Goal: Information Seeking & Learning: Learn about a topic

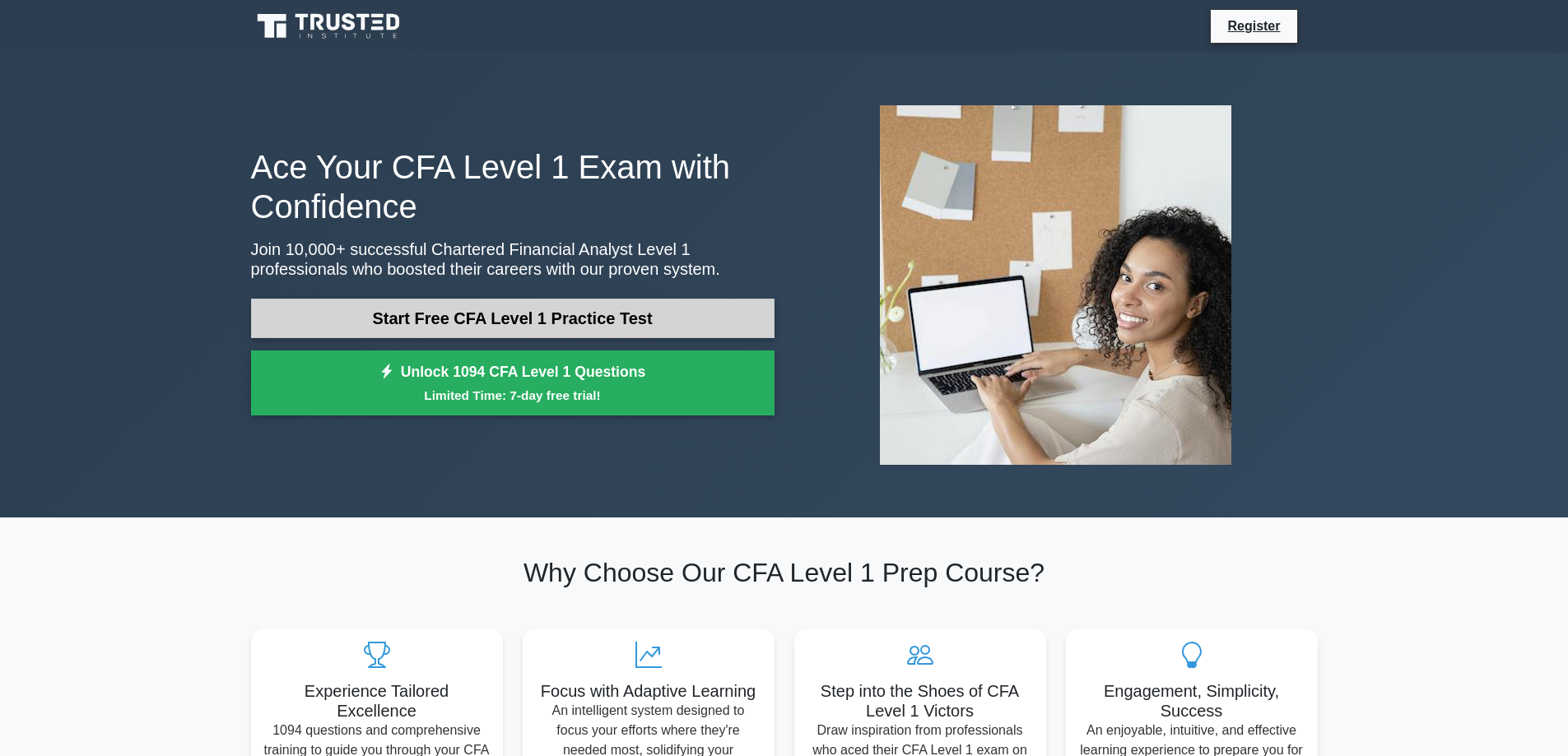
click at [531, 309] on link "Start Free CFA Level 1 Practice Test" at bounding box center [512, 318] width 524 height 39
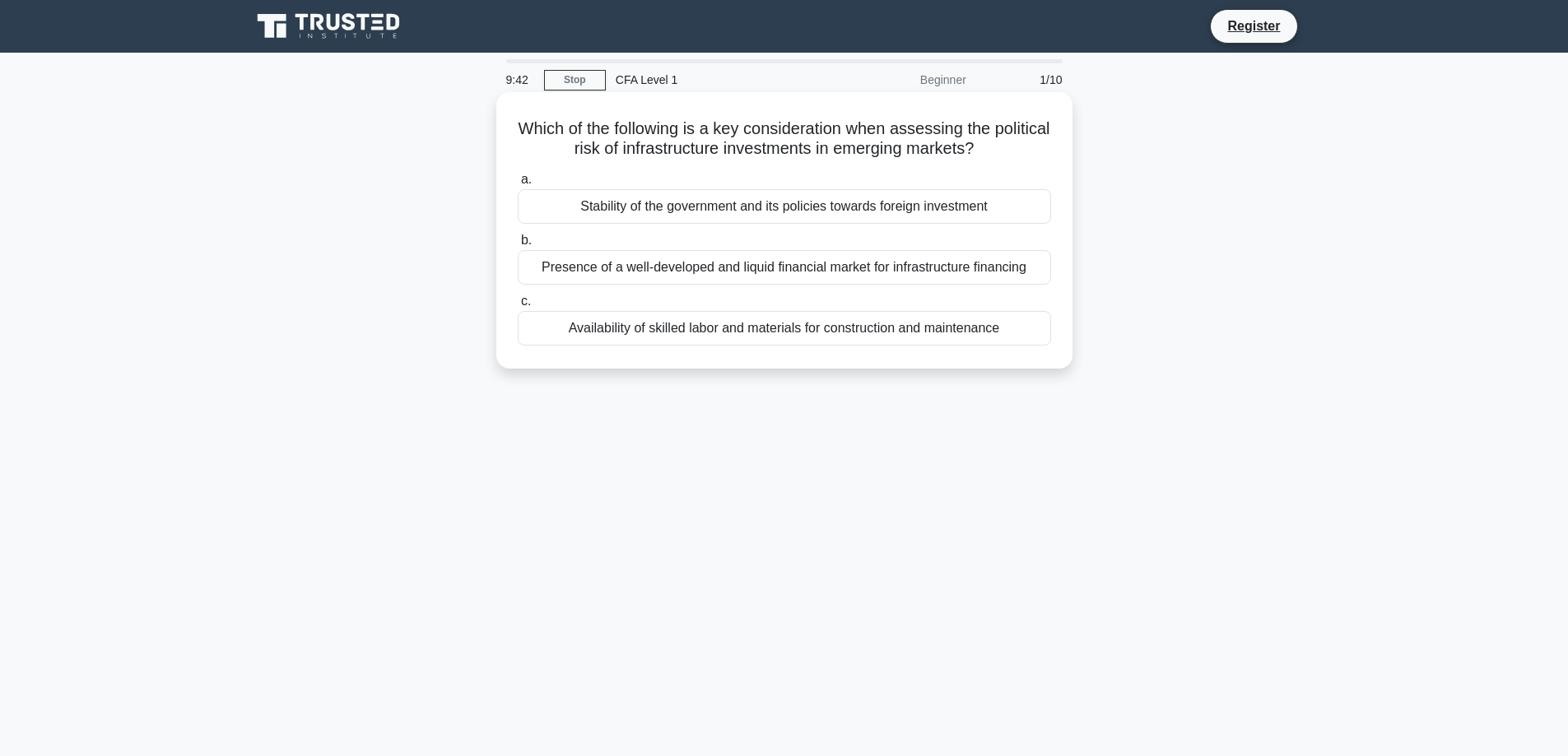
click at [717, 271] on div "Presence of a well-developed and liquid financial market for infrastructure fin…" at bounding box center [784, 267] width 533 height 35
click at [518, 246] on input "b. Presence of a well-developed and liquid financial market for infrastructure …" at bounding box center [518, 241] width 0 height 11
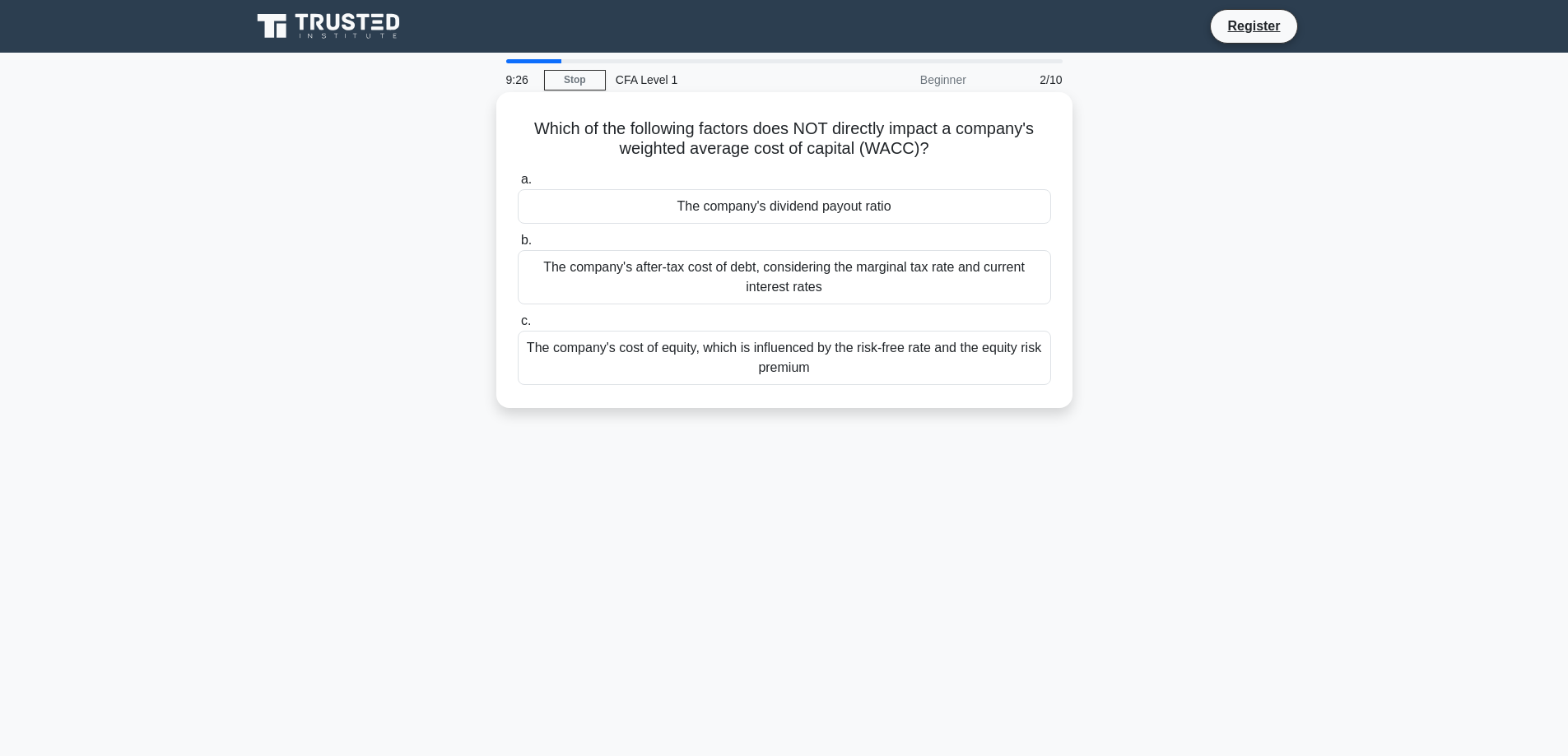
click at [730, 212] on div "The company's dividend payout ratio" at bounding box center [784, 206] width 533 height 35
click at [518, 185] on input "a. The company's dividend payout ratio" at bounding box center [518, 180] width 0 height 11
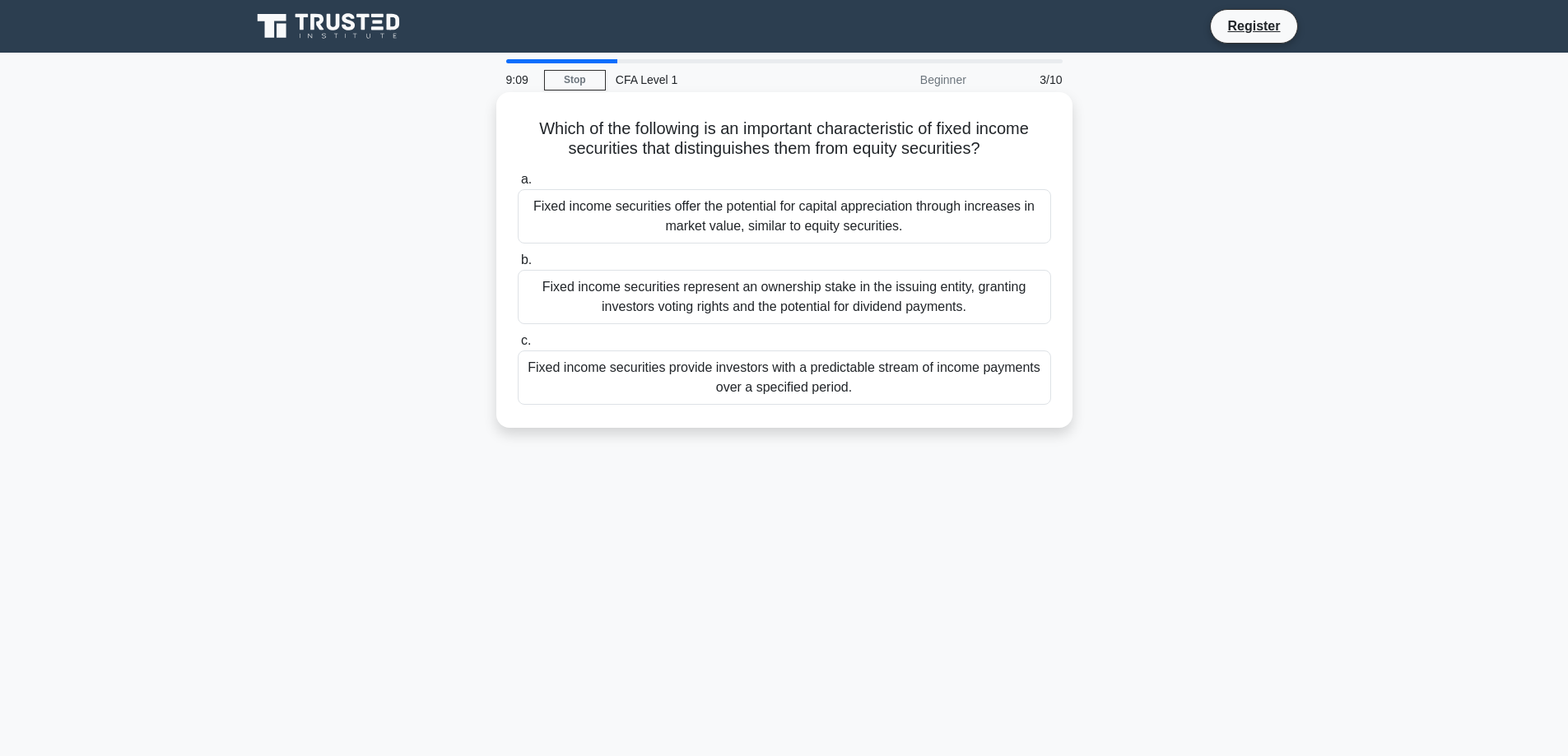
click at [724, 381] on div "Fixed income securities provide investors with a predictable stream of income p…" at bounding box center [784, 377] width 533 height 54
click at [518, 346] on input "c. Fixed income securities provide investors with a predictable stream of incom…" at bounding box center [518, 341] width 0 height 11
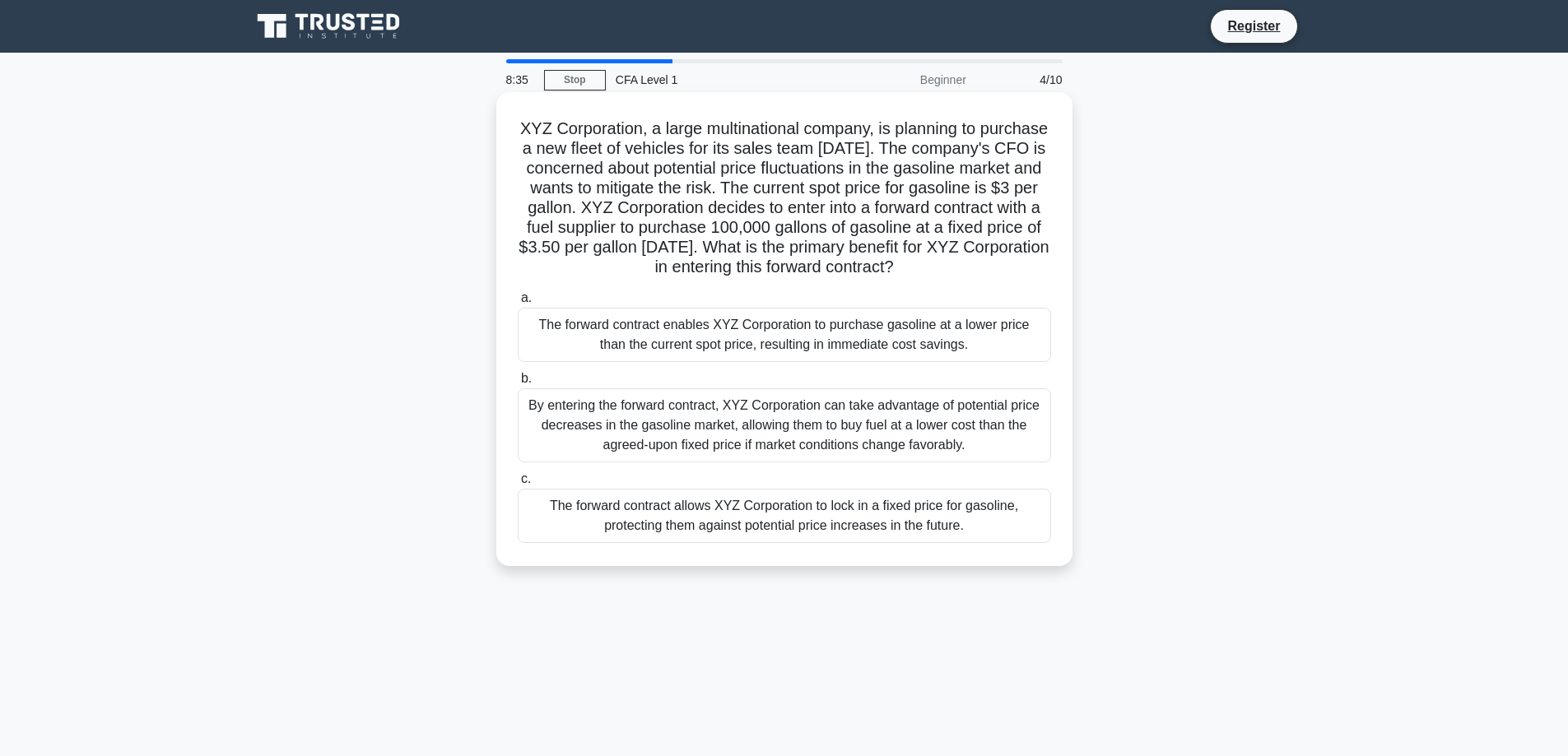
click at [794, 543] on div "The forward contract allows XYZ Corporation to lock in a fixed price for gasoli…" at bounding box center [784, 515] width 533 height 54
click at [518, 485] on input "c. The forward contract allows XYZ Corporation to lock in a fixed price for gas…" at bounding box center [518, 479] width 0 height 11
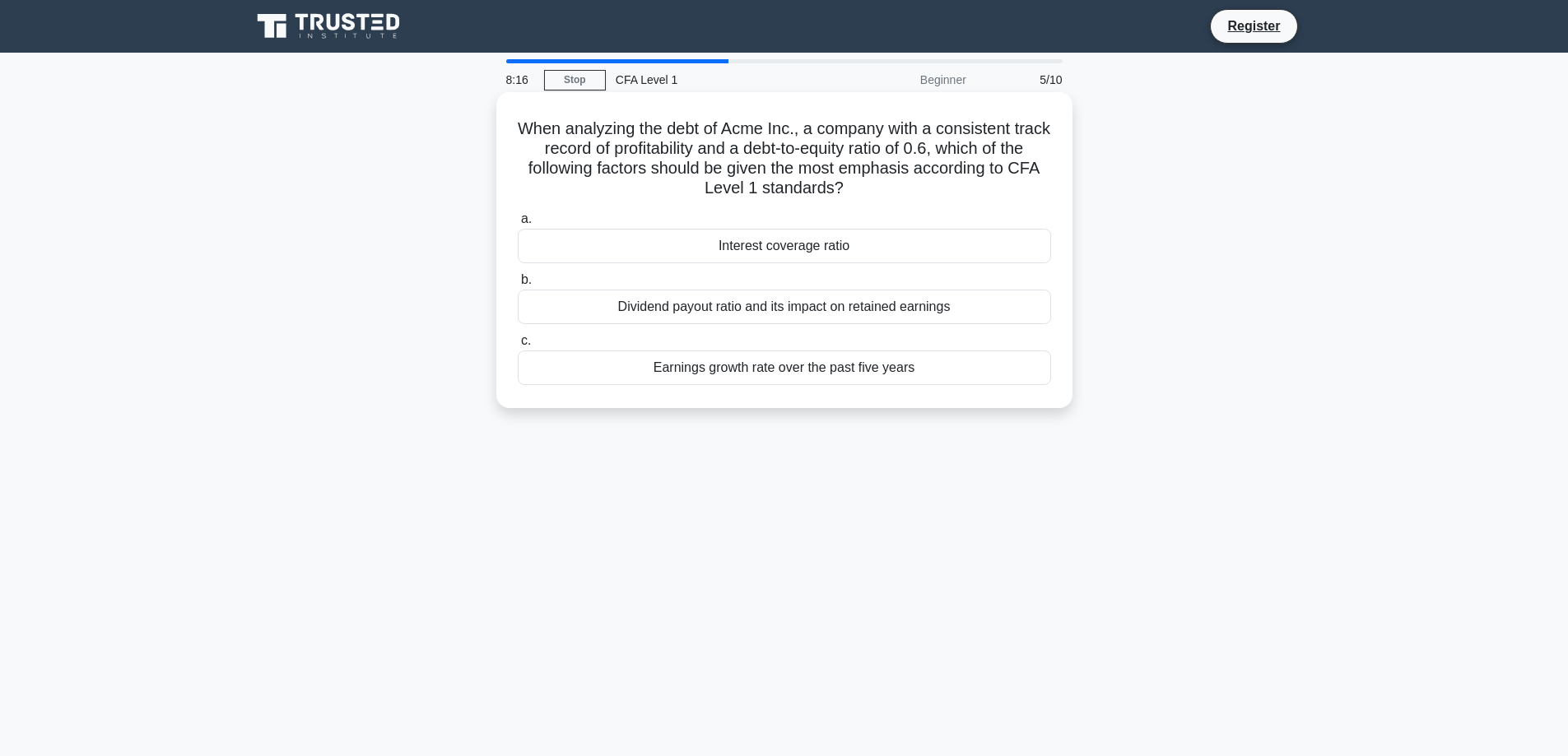
click at [806, 245] on div "Interest coverage ratio" at bounding box center [784, 246] width 533 height 35
click at [518, 225] on input "a. Interest coverage ratio" at bounding box center [518, 219] width 0 height 11
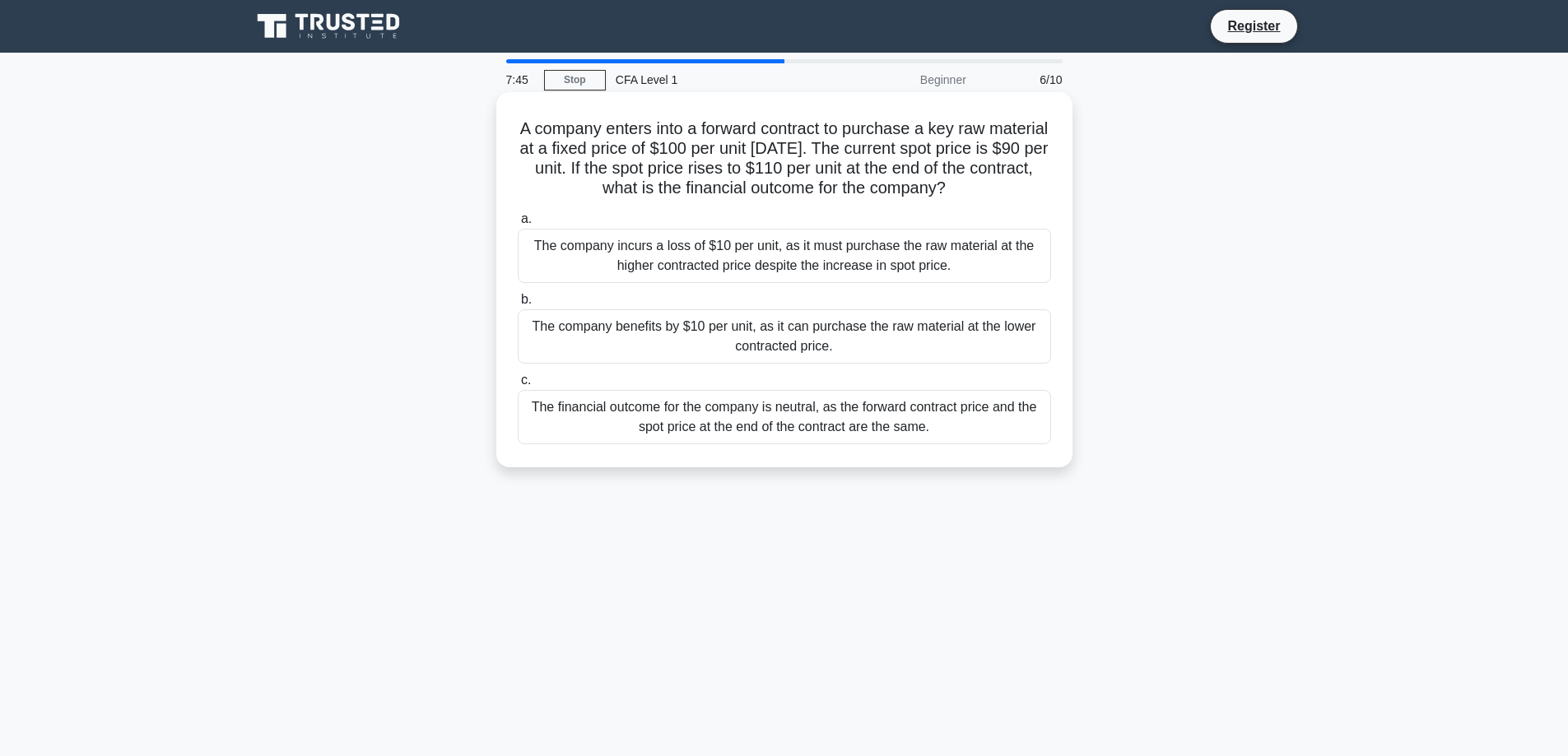
click at [723, 336] on div "The company benefits by $10 per unit, as it can purchase the raw material at th…" at bounding box center [784, 336] width 533 height 54
click at [518, 306] on input "b. The company benefits by $10 per unit, as it can purchase the raw material at…" at bounding box center [518, 300] width 0 height 11
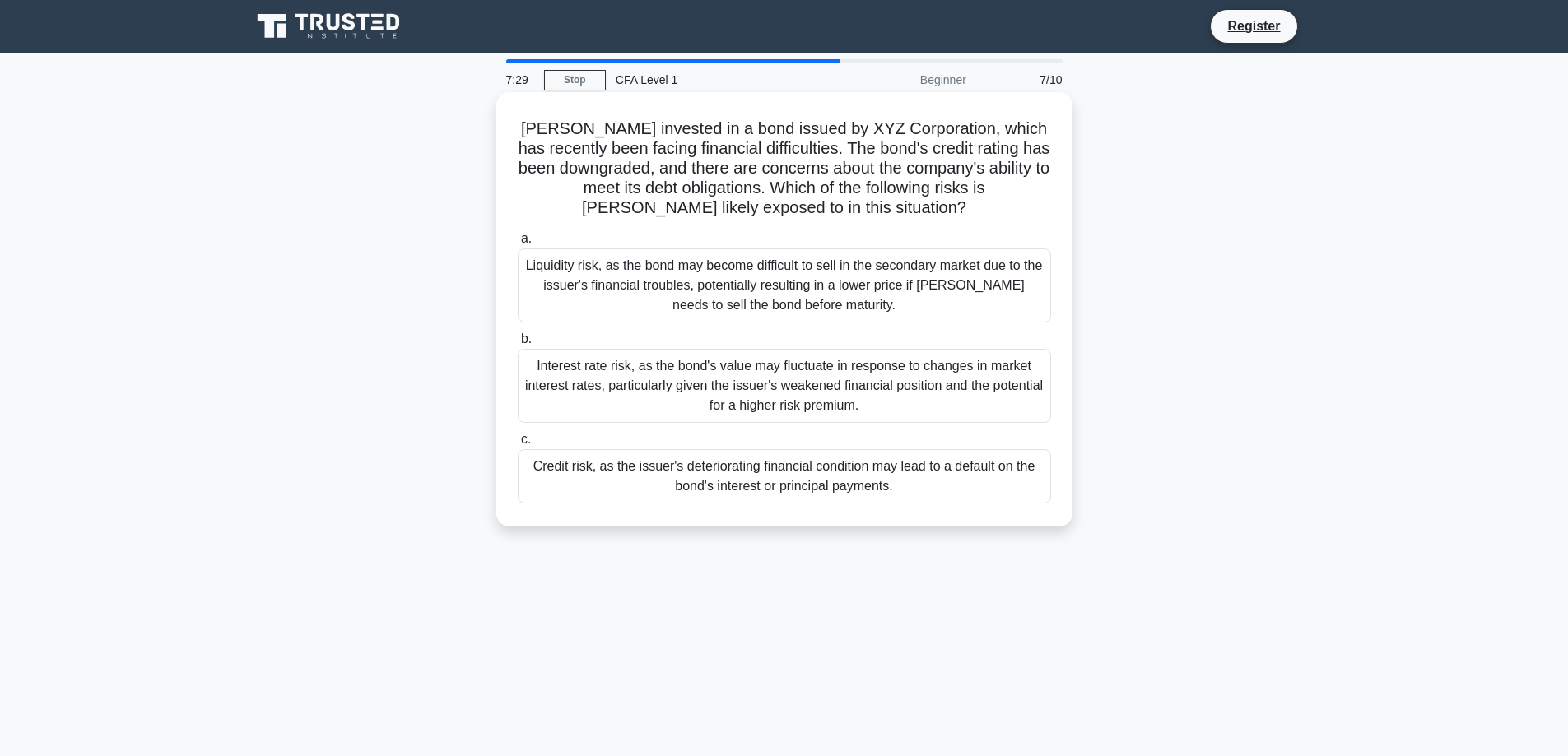
click at [665, 296] on div "Liquidity risk, as the bond may become difficult to sell in the secondary marke…" at bounding box center [784, 285] width 533 height 74
click at [518, 245] on input "a. Liquidity risk, as the bond may become difficult to sell in the secondary ma…" at bounding box center [518, 239] width 0 height 11
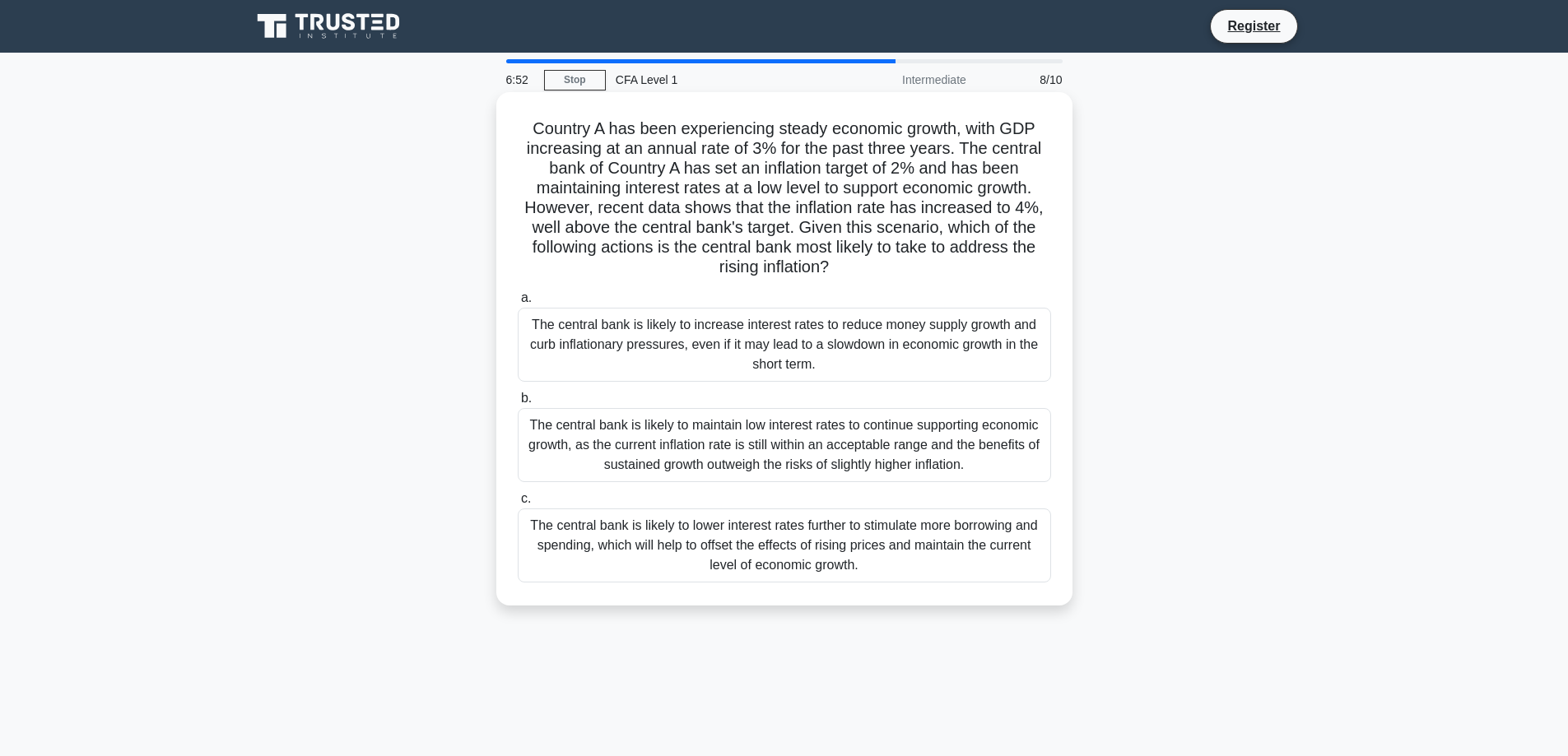
click at [746, 536] on div "The central bank is likely to lower interest rates further to stimulate more bo…" at bounding box center [784, 545] width 533 height 74
click at [518, 505] on input "c. The central bank is likely to lower interest rates further to stimulate more…" at bounding box center [518, 499] width 0 height 11
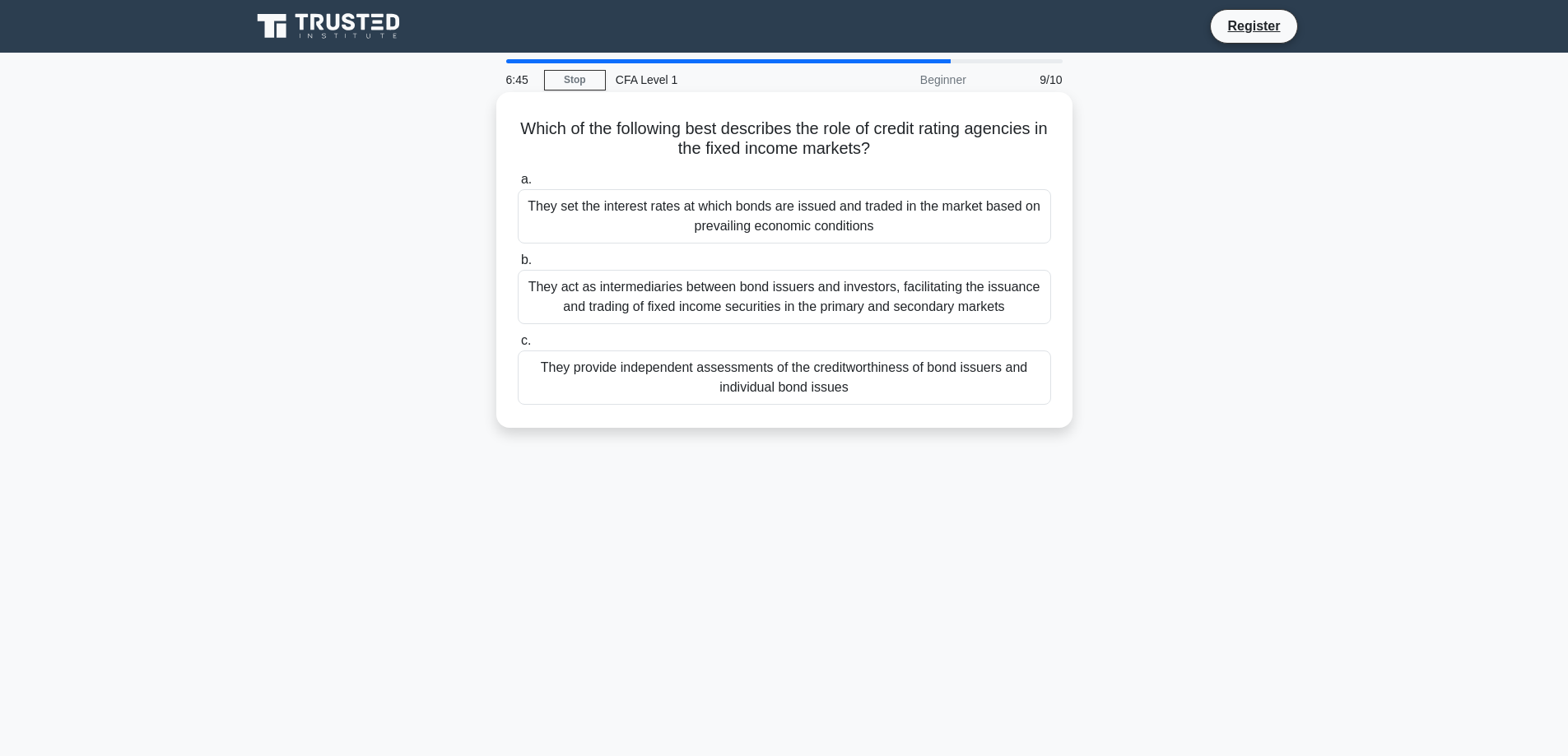
drag, startPoint x: 710, startPoint y: 204, endPoint x: 691, endPoint y: 135, distance: 71.6
click at [691, 135] on div "Which of the following best describes the role of credit rating agencies in the…" at bounding box center [784, 260] width 563 height 322
click at [598, 145] on h5 "Which of the following best describes the role of credit rating agencies in the…" at bounding box center [784, 138] width 536 height 41
click at [691, 385] on div "They provide independent assessments of the creditworthiness of bond issuers an…" at bounding box center [784, 377] width 533 height 54
click at [518, 346] on input "c. They provide independent assessments of the creditworthiness of bond issuers…" at bounding box center [518, 341] width 0 height 11
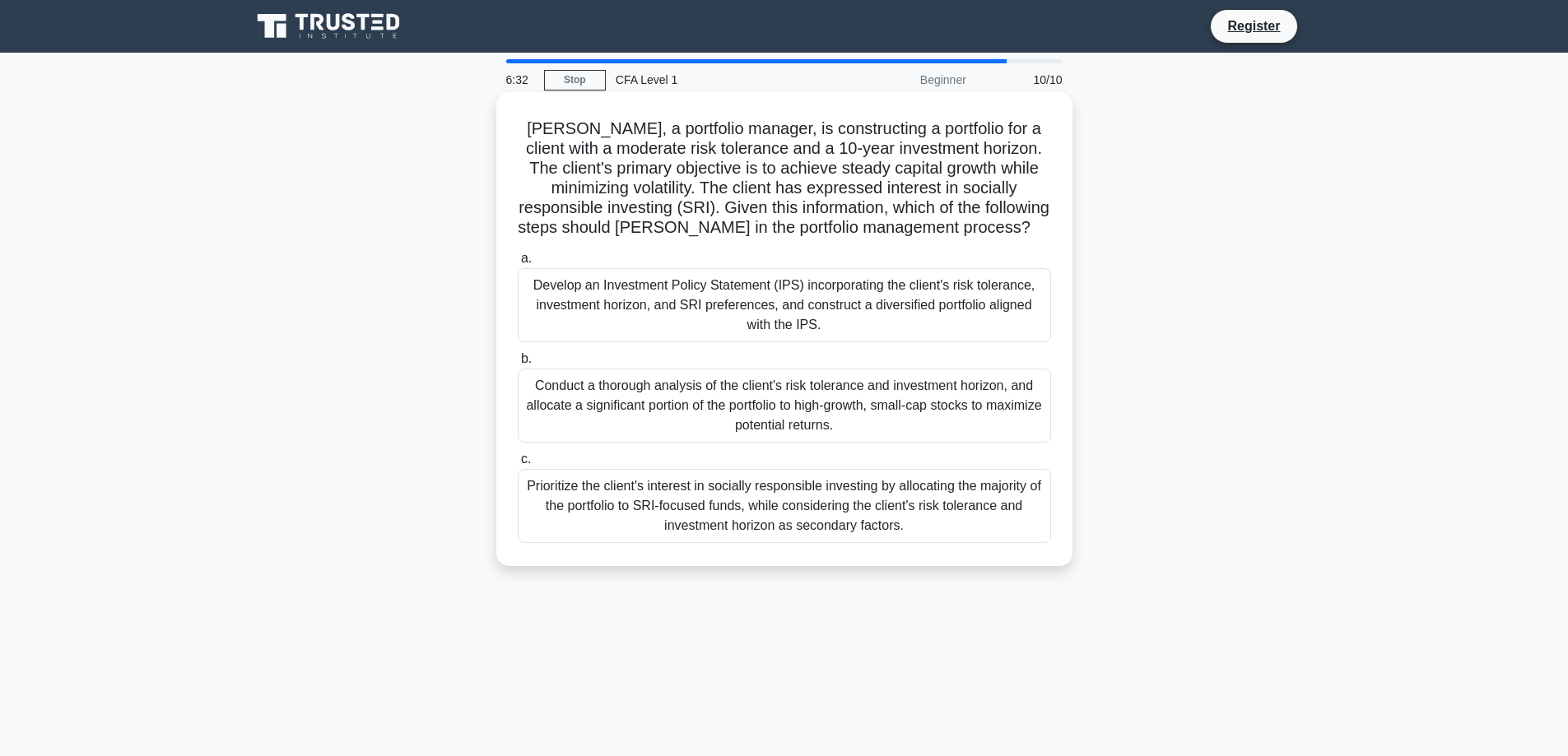
click at [751, 326] on div "Develop an Investment Policy Statement (IPS) incorporating the client's risk to…" at bounding box center [784, 305] width 533 height 74
click at [518, 264] on input "a. Develop an Investment Policy Statement (IPS) incorporating the client's risk…" at bounding box center [518, 258] width 0 height 11
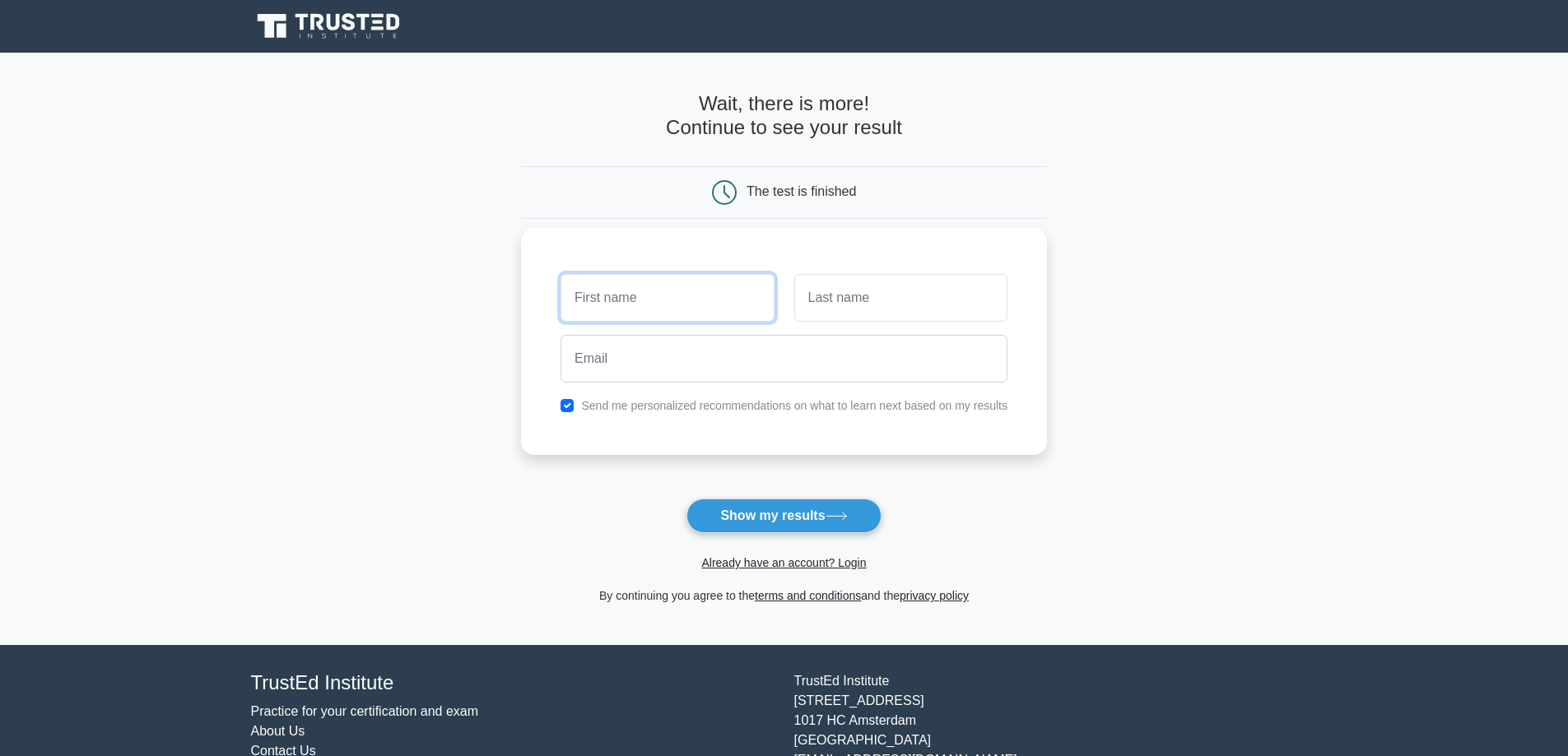
click at [661, 292] on input "text" at bounding box center [667, 297] width 213 height 47
type input "parth"
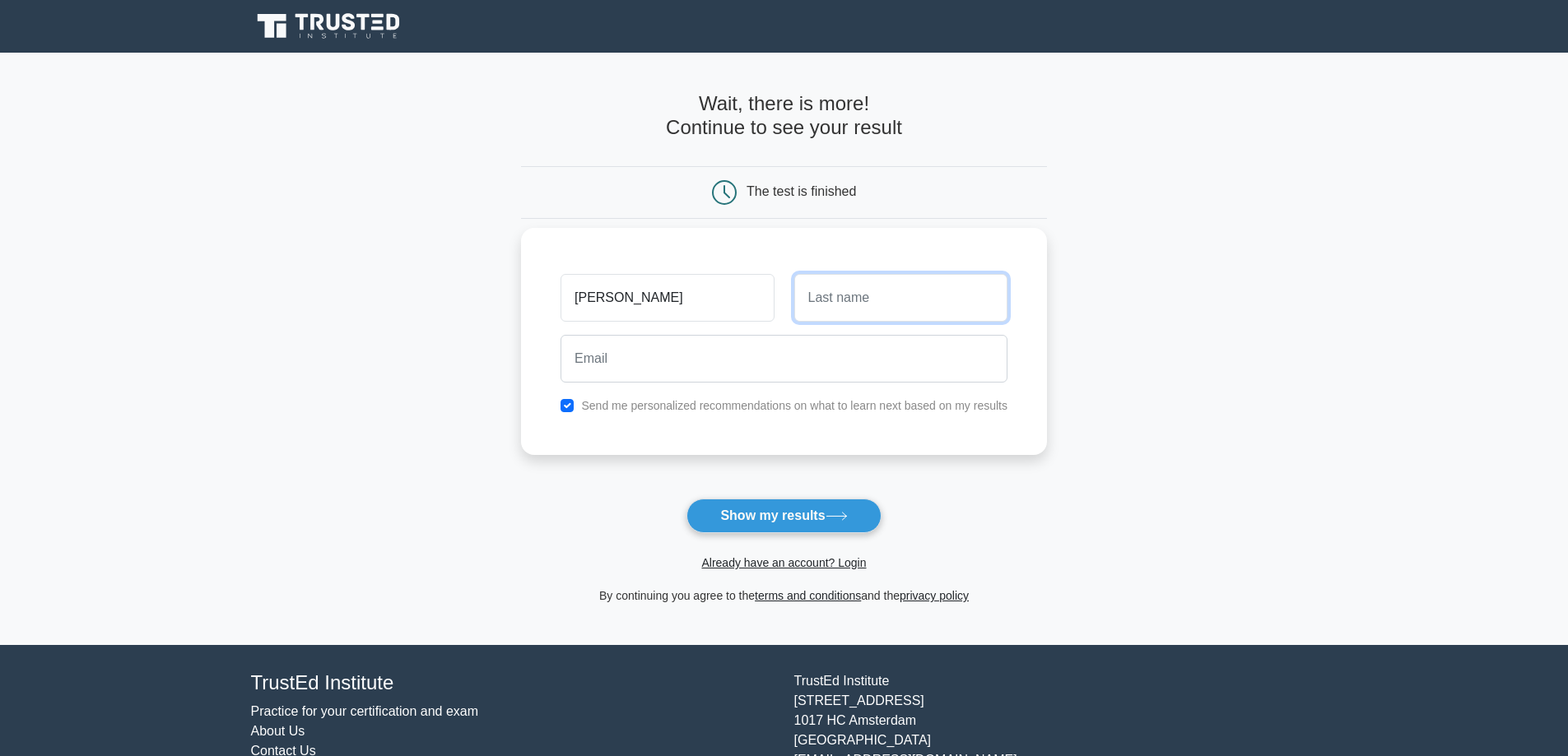
click at [837, 301] on input "text" at bounding box center [901, 297] width 213 height 47
type input "keshan"
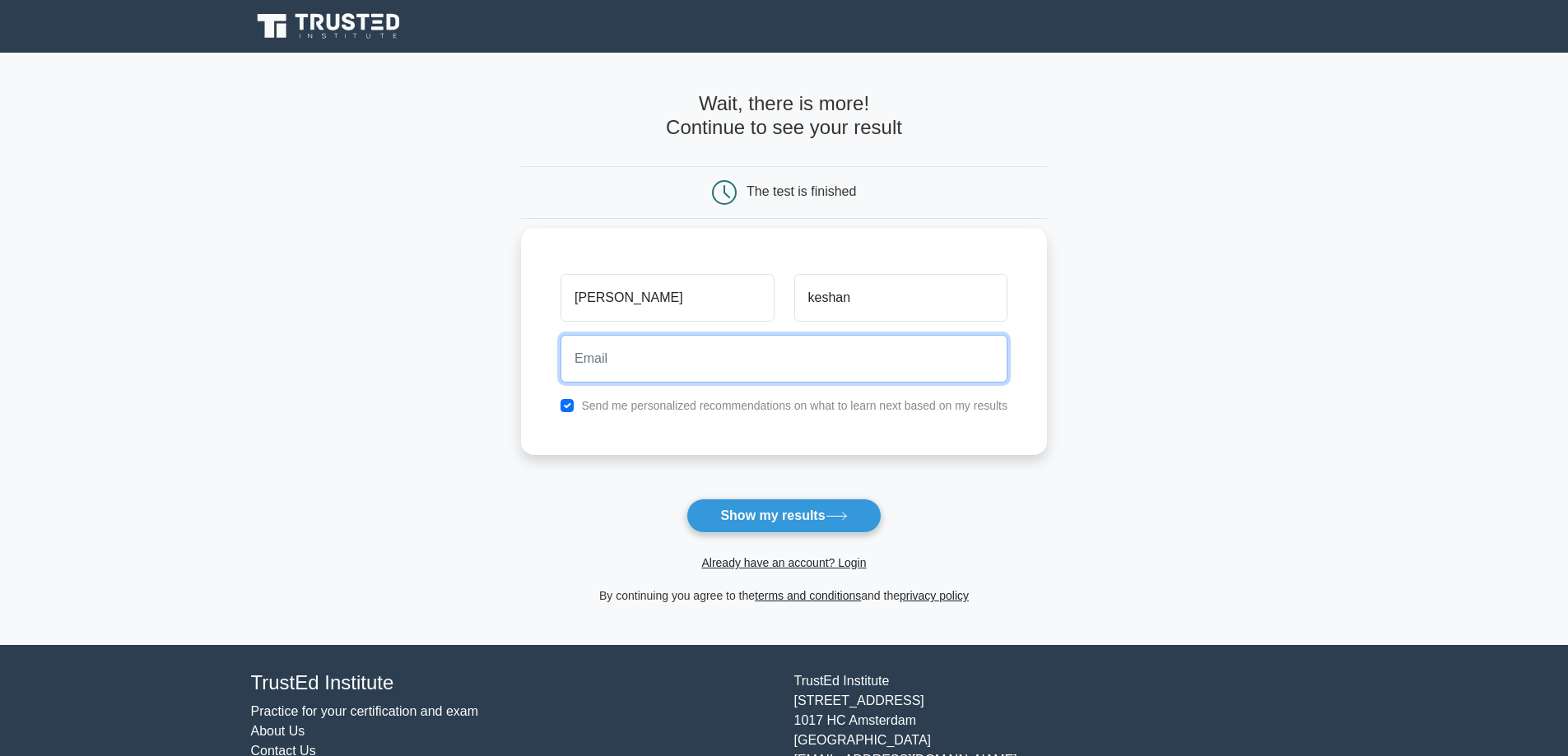
click at [807, 346] on input "email" at bounding box center [784, 358] width 447 height 47
click at [661, 358] on input "parthkeshan2017@gmail.com" at bounding box center [784, 358] width 447 height 47
click at [664, 359] on input "parthkeshan2017@gmail.com" at bounding box center [784, 358] width 447 height 47
click at [676, 360] on input "parthkeshan2017@gmail.com" at bounding box center [784, 358] width 447 height 47
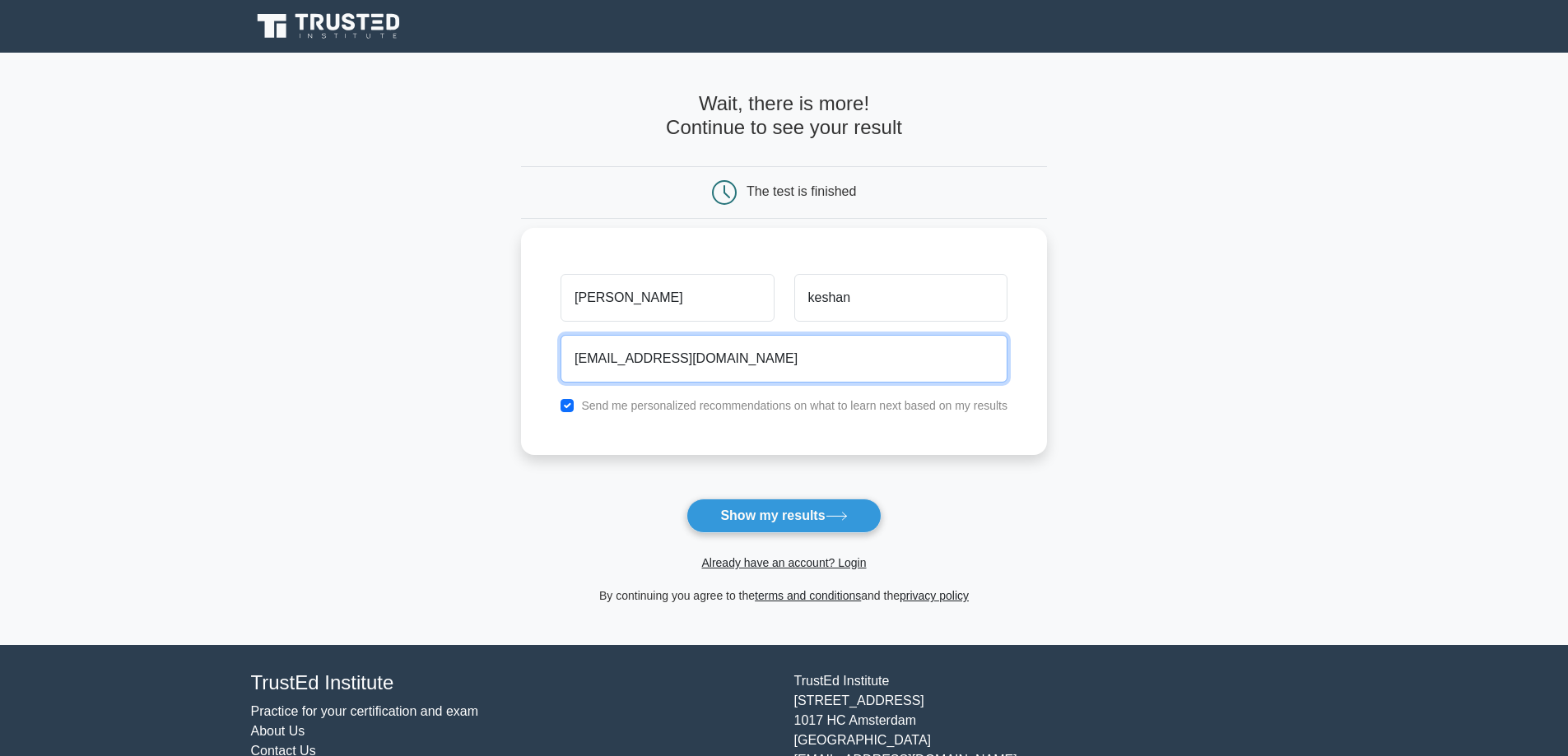
drag, startPoint x: 676, startPoint y: 361, endPoint x: 650, endPoint y: 364, distance: 26.2
click at [650, 364] on input "parthkeshan2017@gmail.com" at bounding box center [784, 358] width 447 height 47
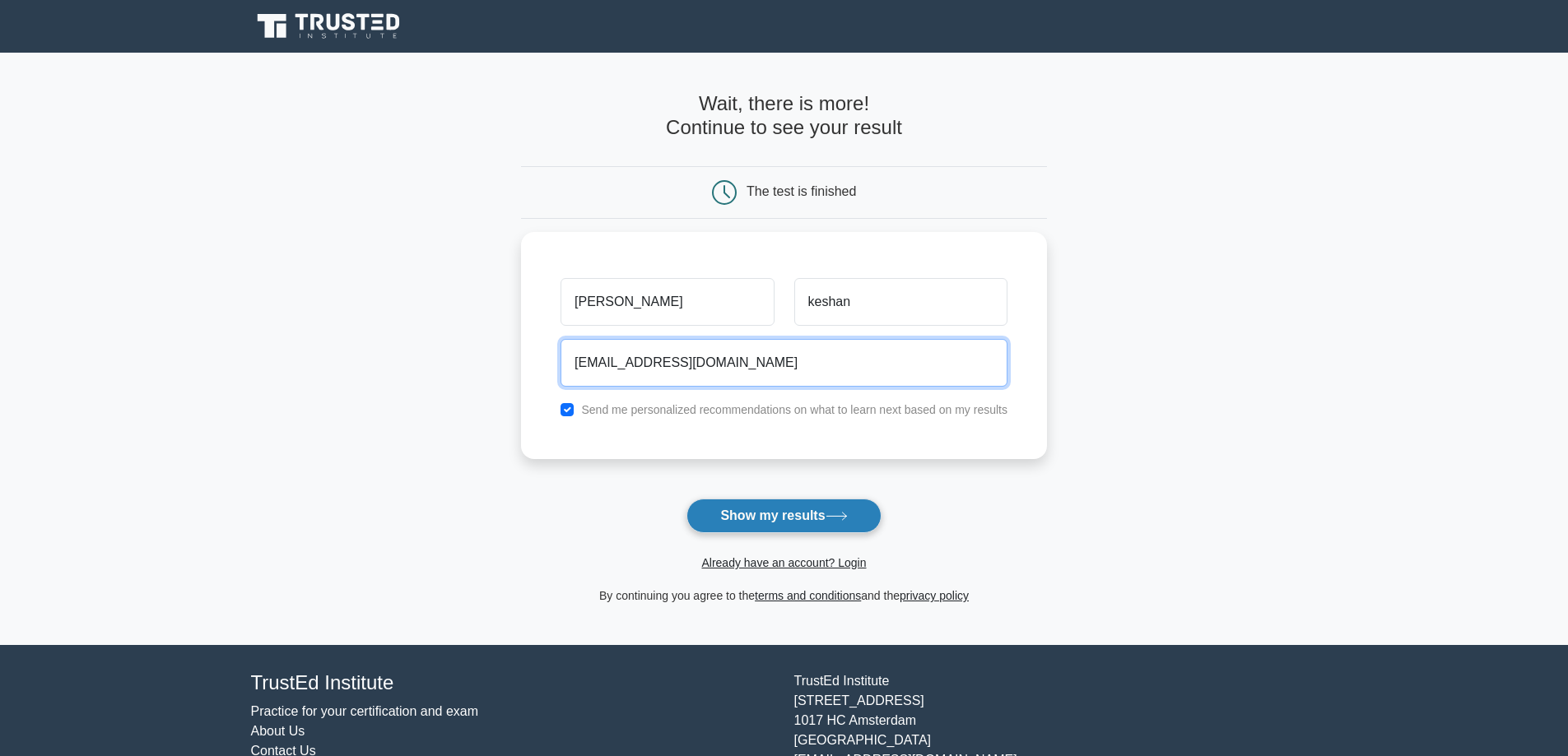
type input "parthkeshan@gmail.com"
click at [837, 502] on button "Show my results" at bounding box center [783, 516] width 194 height 35
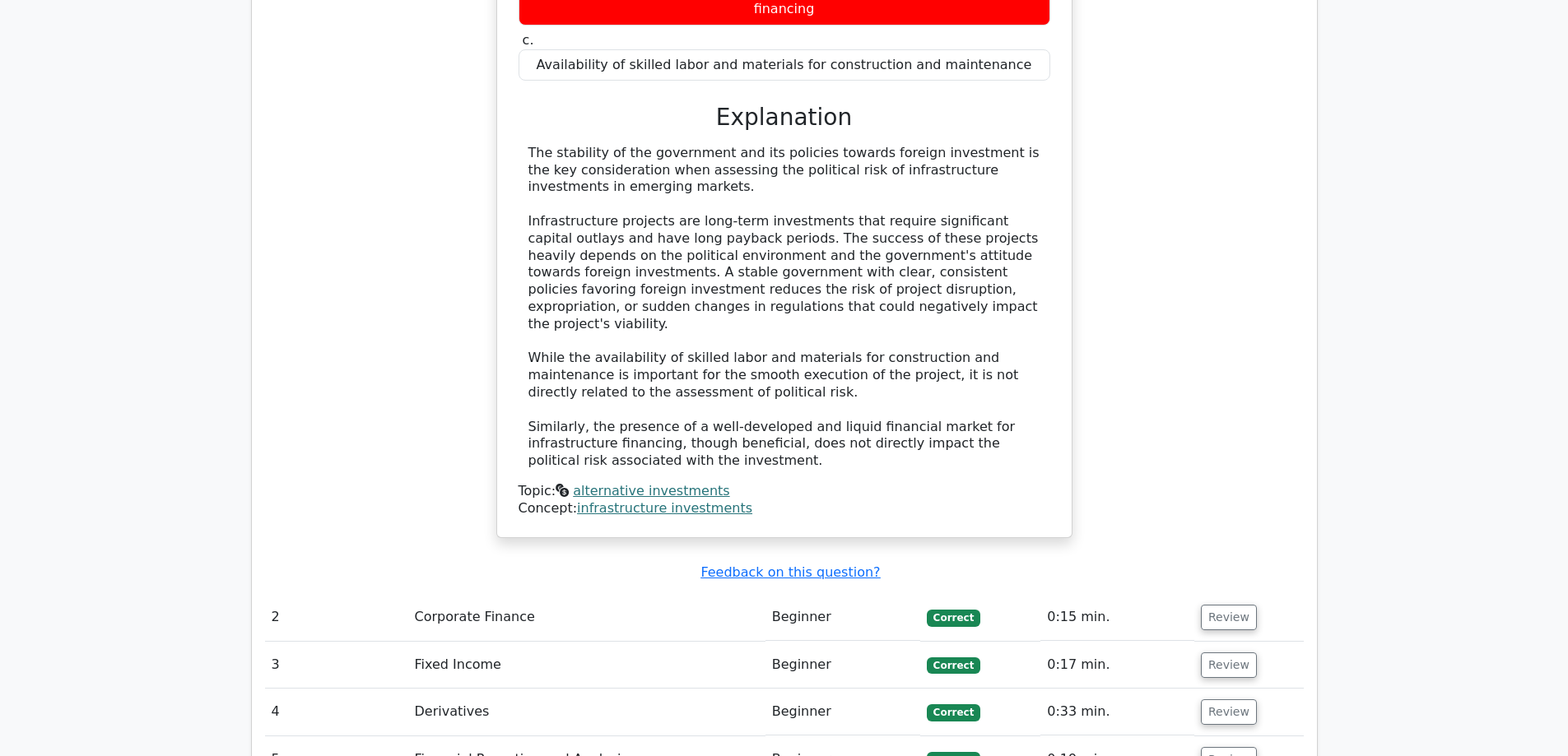
scroll to position [1892, 0]
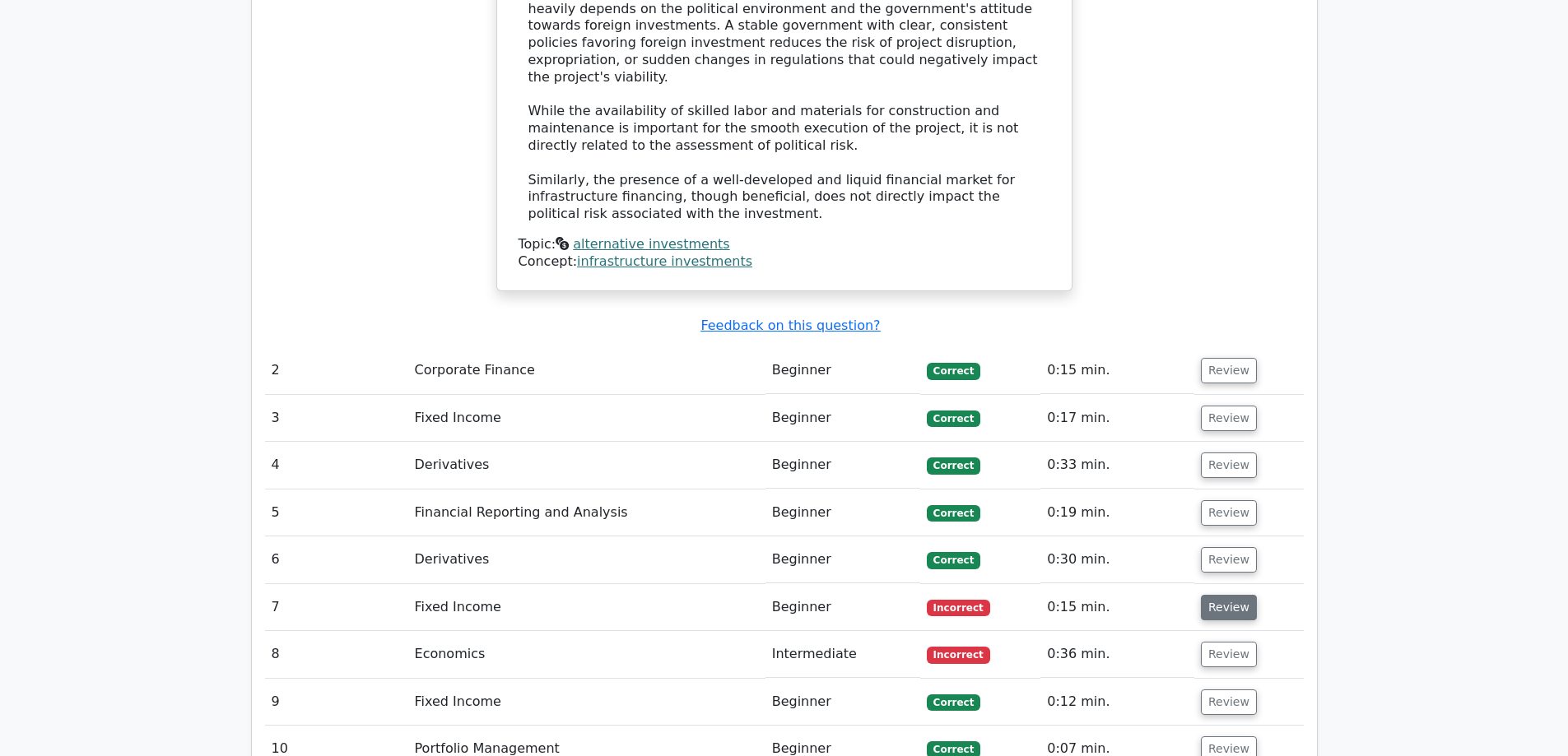
click at [1225, 594] on button "Review" at bounding box center [1228, 607] width 56 height 26
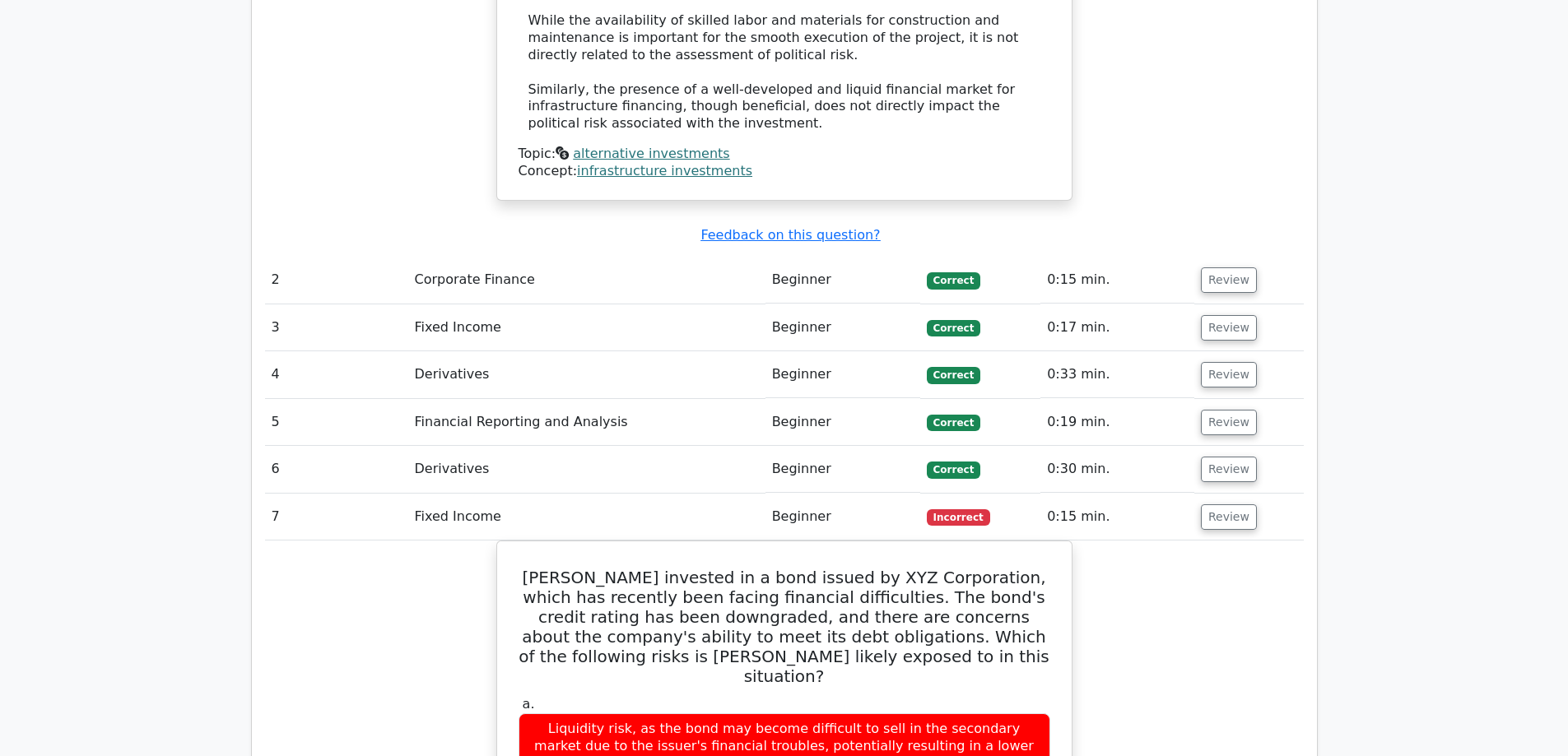
scroll to position [1975, 0]
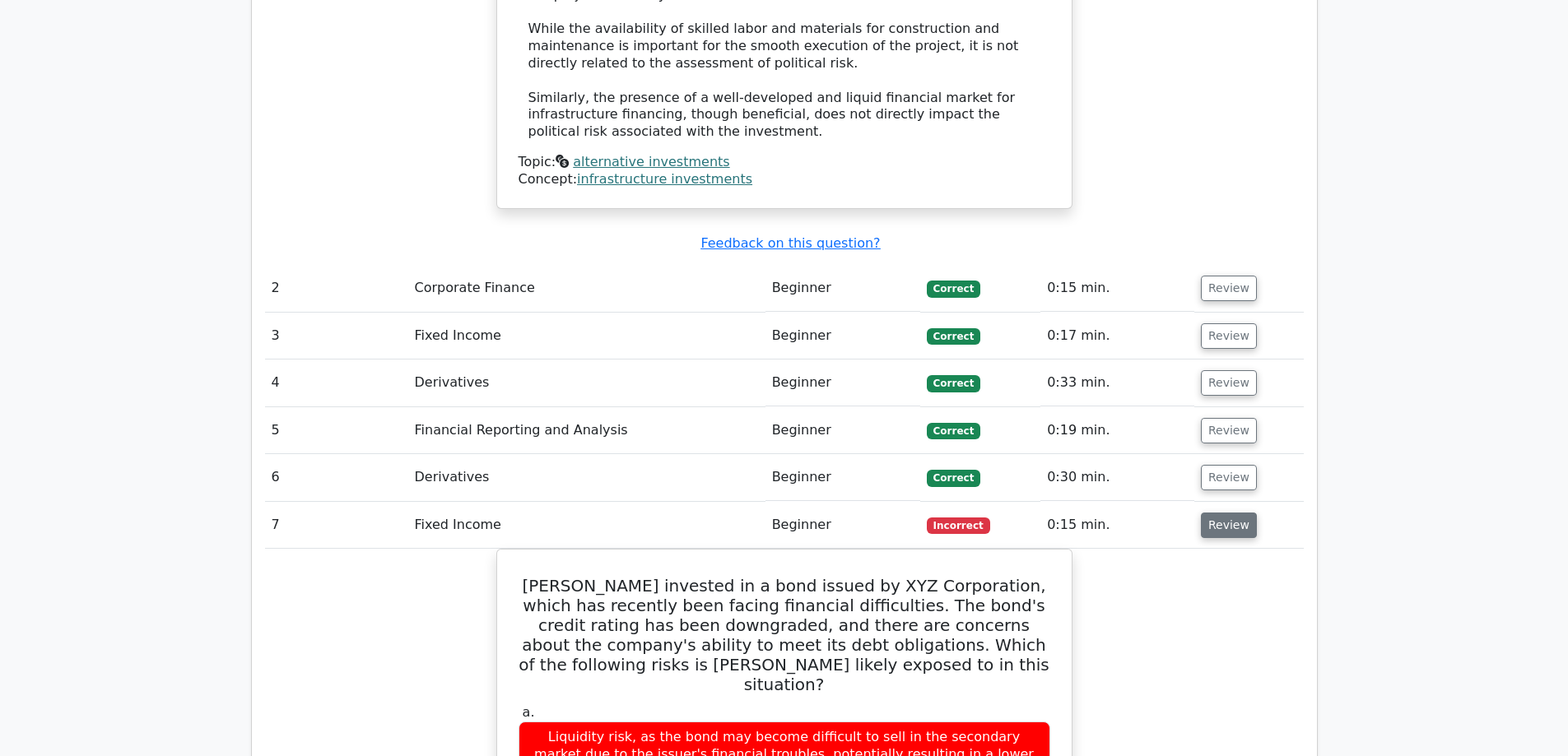
click at [1216, 513] on button "Review" at bounding box center [1228, 525] width 56 height 26
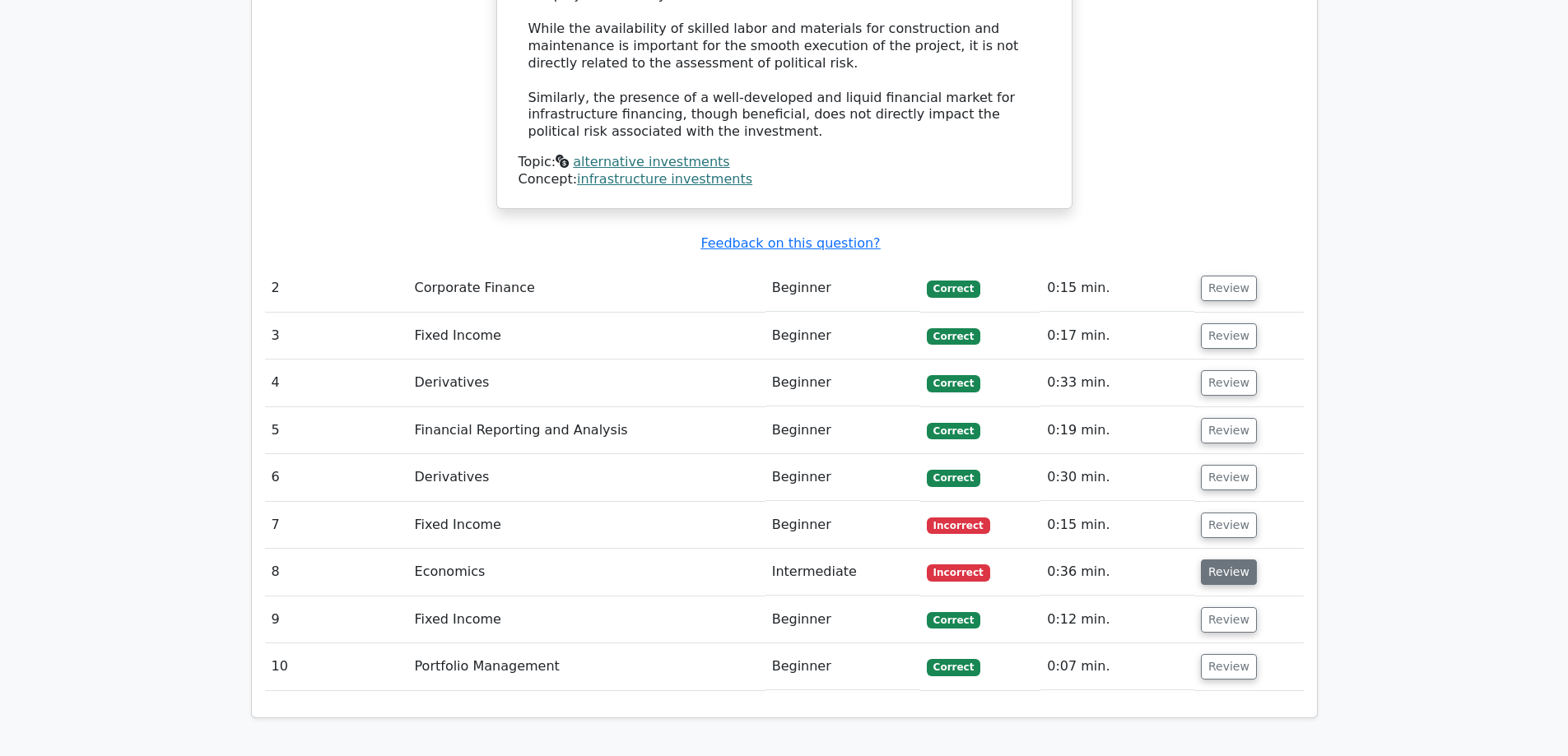
click at [1213, 560] on button "Review" at bounding box center [1228, 572] width 56 height 26
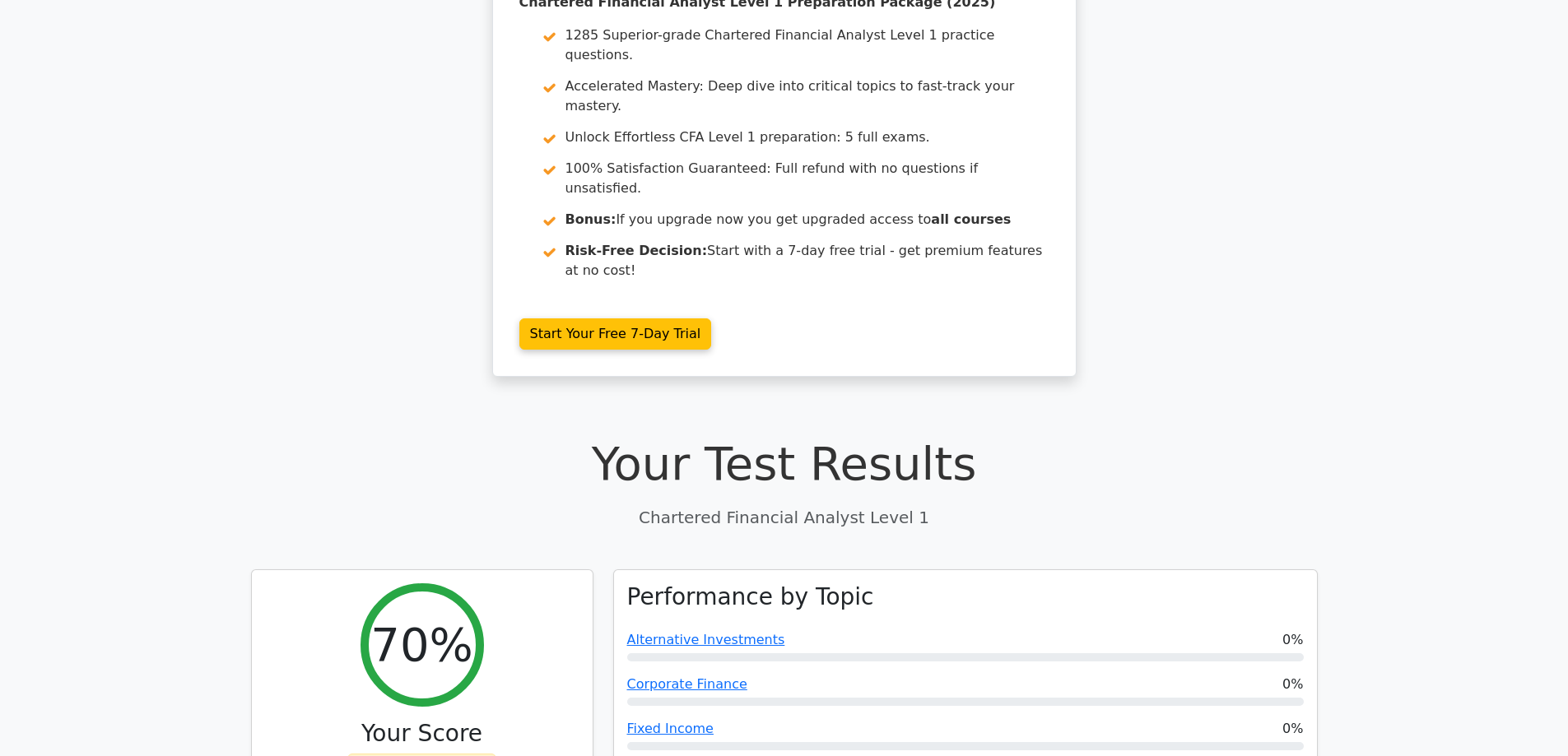
scroll to position [0, 0]
